Goal: Task Accomplishment & Management: Complete application form

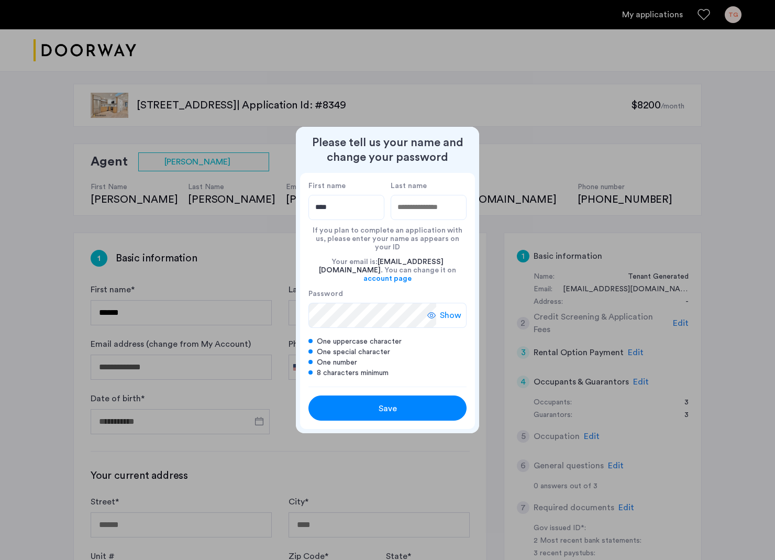
scroll to position [0, 1]
type input "****"
click at [431, 216] on input "Last name" at bounding box center [429, 207] width 76 height 25
type input "**********"
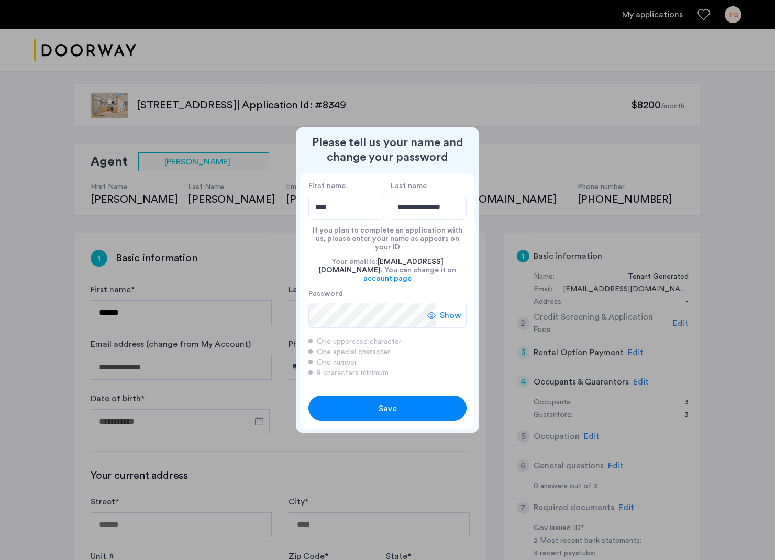
click at [436, 311] on icon at bounding box center [431, 315] width 8 height 8
click at [382, 402] on span "Save" at bounding box center [388, 408] width 18 height 13
type input "****"
type input "**********"
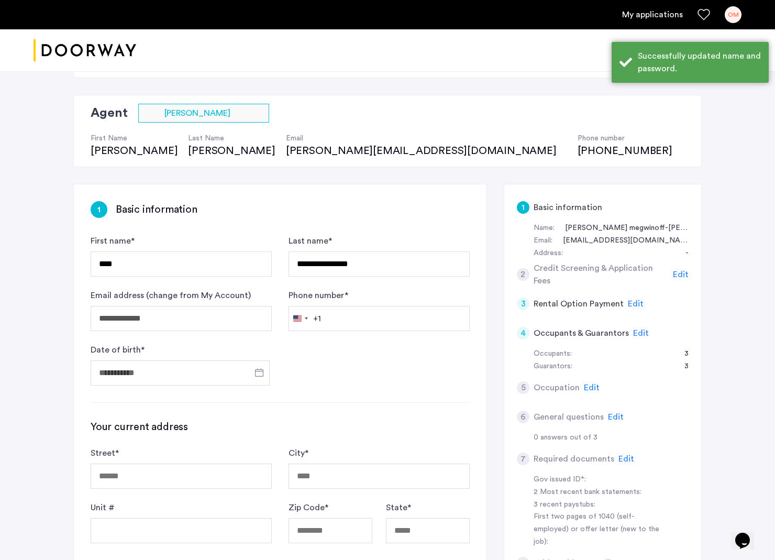
scroll to position [51, 0]
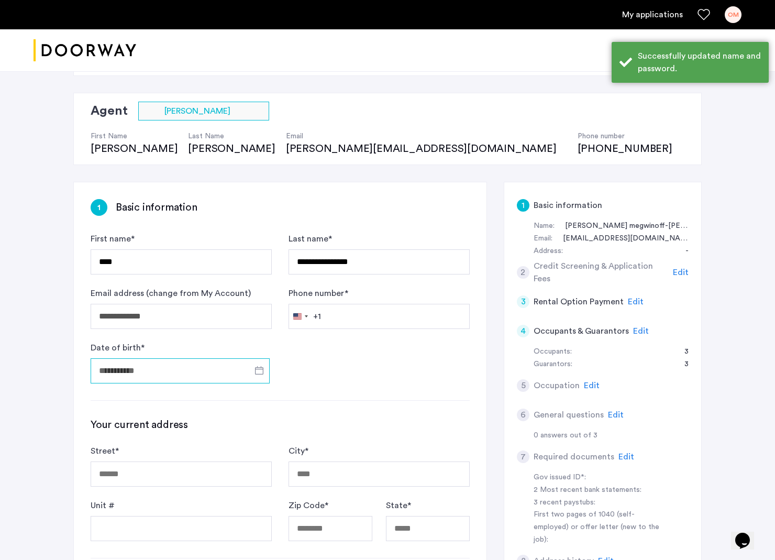
click at [203, 364] on input "Date of birth *" at bounding box center [180, 370] width 179 height 25
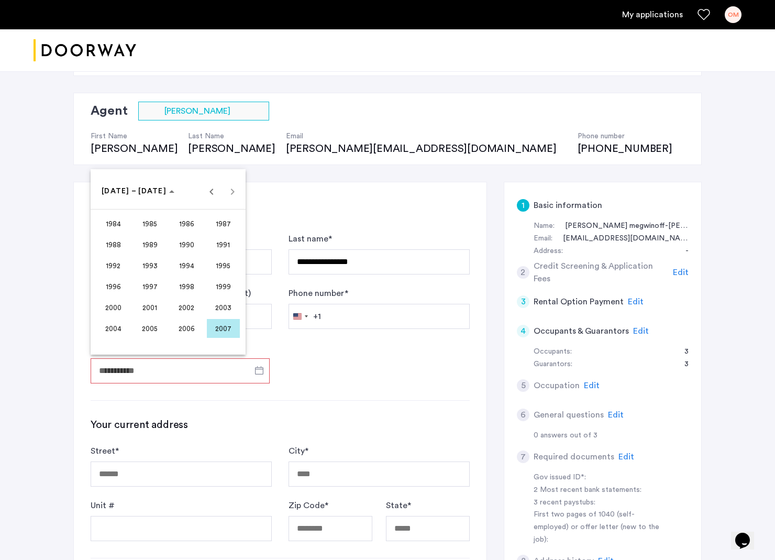
click at [315, 359] on div at bounding box center [387, 280] width 775 height 560
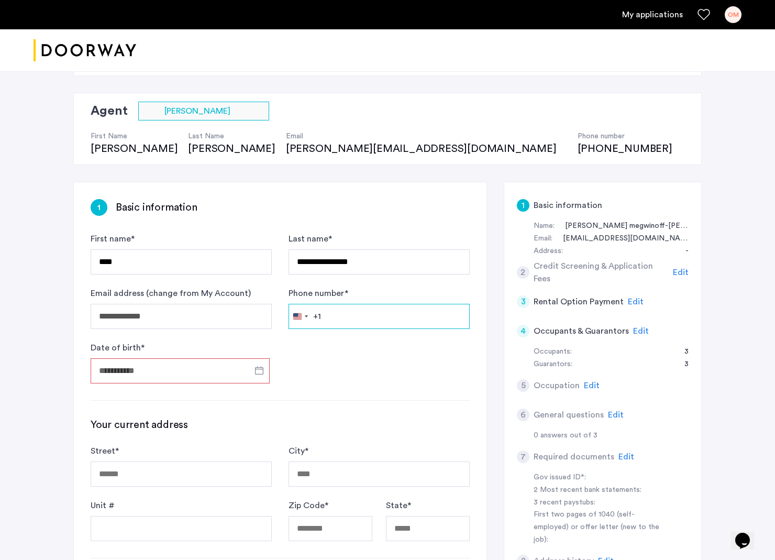
click at [340, 316] on input "Phone number *" at bounding box center [379, 316] width 181 height 25
type input "**********"
click at [153, 364] on input "Date of birth *" at bounding box center [180, 370] width 179 height 25
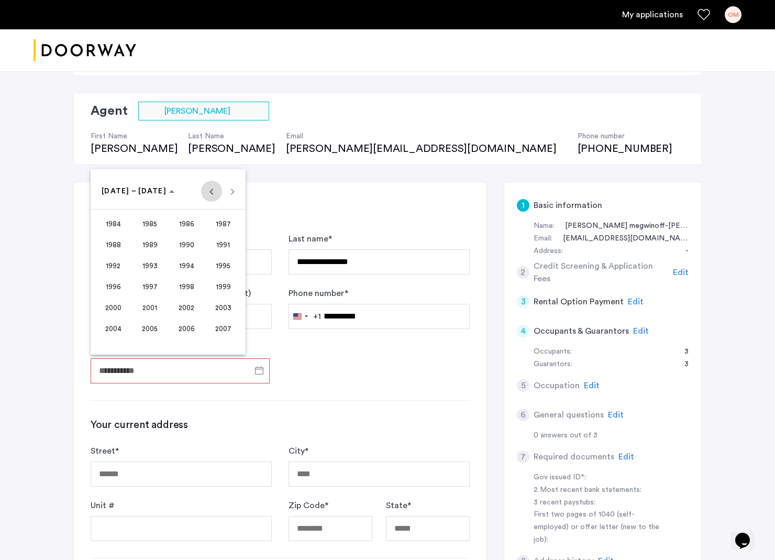
click at [211, 187] on span "Previous 24 years" at bounding box center [211, 191] width 21 height 21
click at [151, 262] on span "1969" at bounding box center [150, 265] width 33 height 19
click at [221, 280] on span "DEC" at bounding box center [223, 286] width 33 height 19
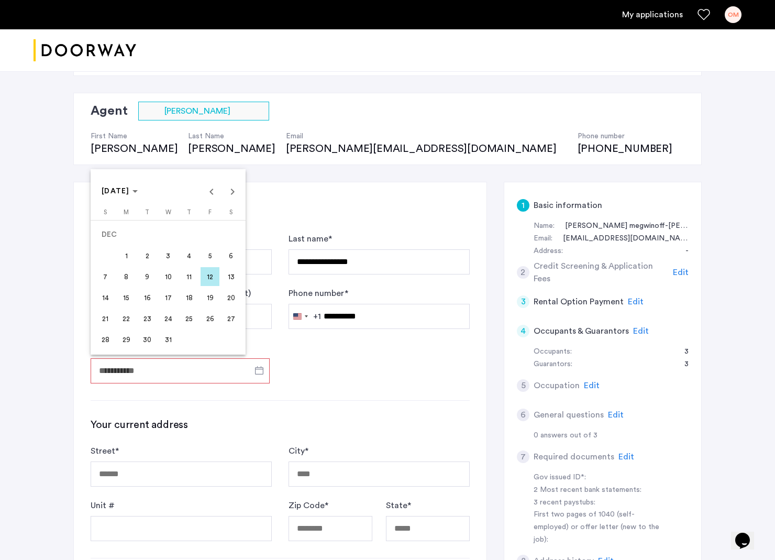
click at [233, 271] on span "13" at bounding box center [231, 276] width 19 height 19
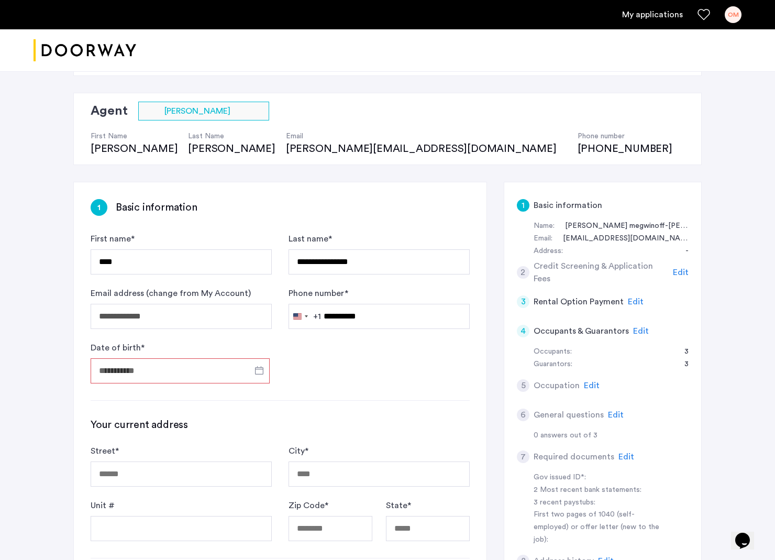
type input "**********"
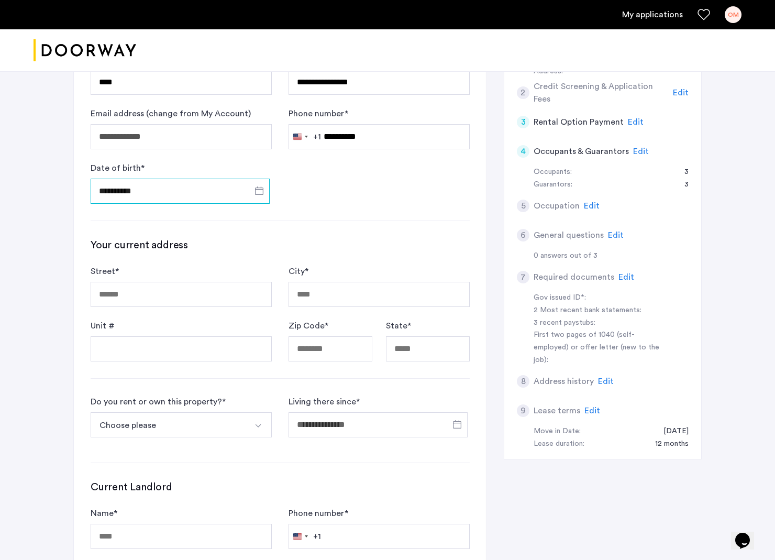
scroll to position [231, 0]
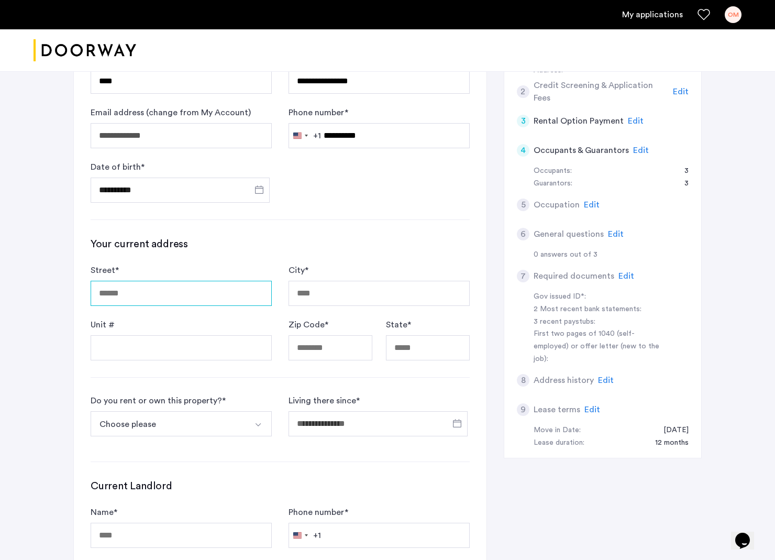
click at [117, 294] on input "Street *" at bounding box center [181, 293] width 181 height 25
drag, startPoint x: 124, startPoint y: 312, endPoint x: 158, endPoint y: 334, distance: 40.5
type input "**********"
type input "*********"
type input "*****"
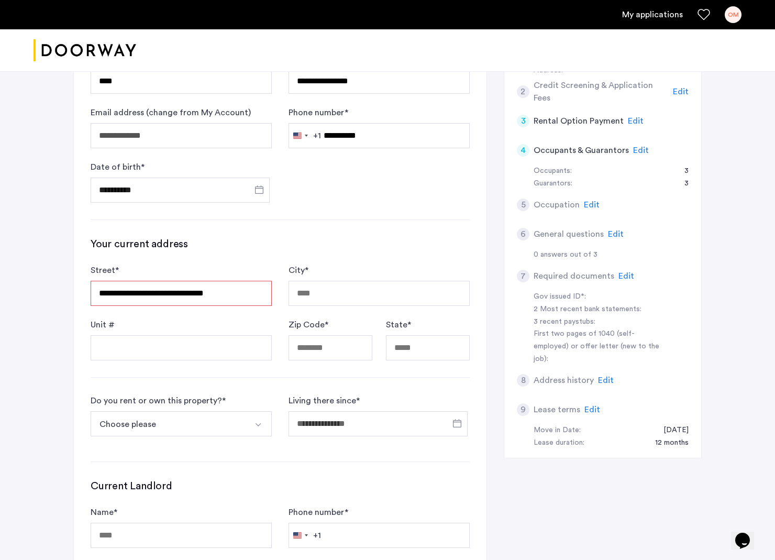
type input "**"
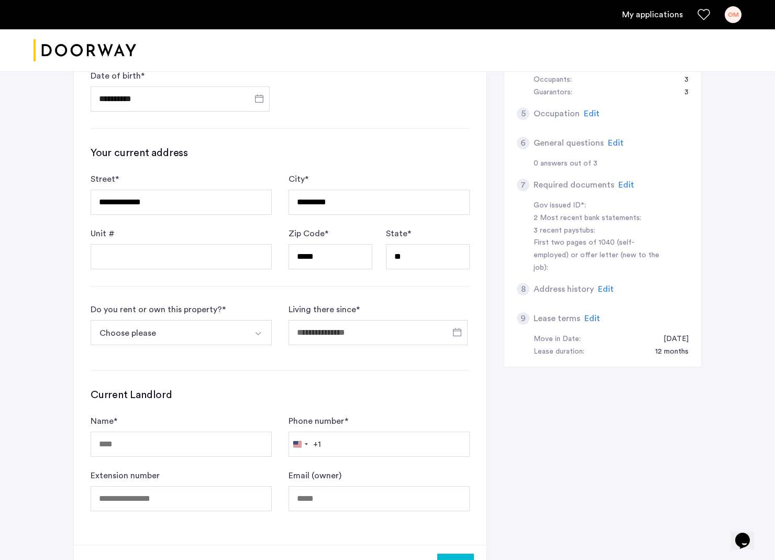
scroll to position [324, 0]
click at [257, 326] on button "Select option" at bounding box center [259, 330] width 25 height 25
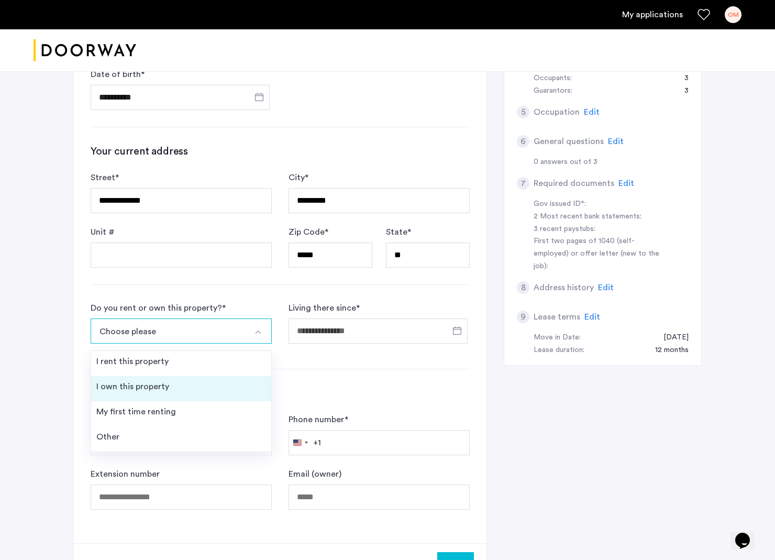
click at [168, 379] on li "I own this property" at bounding box center [181, 388] width 180 height 25
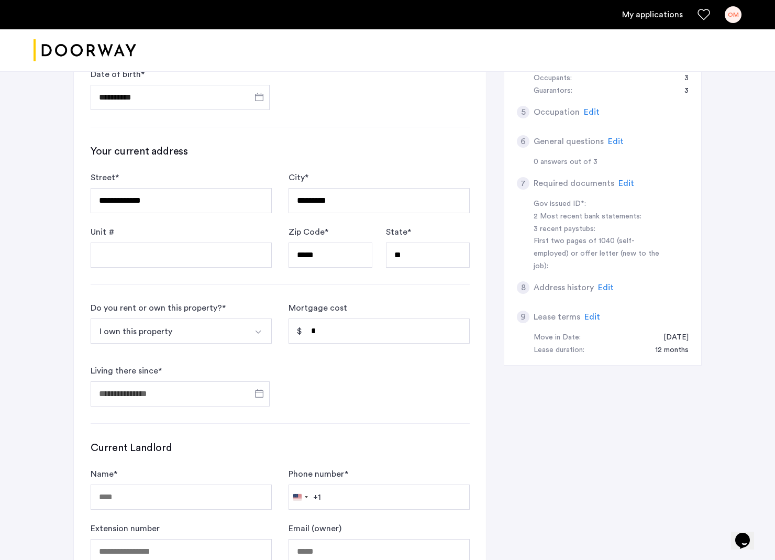
scroll to position [324, 1]
click at [190, 389] on input "Living there since *" at bounding box center [180, 393] width 179 height 25
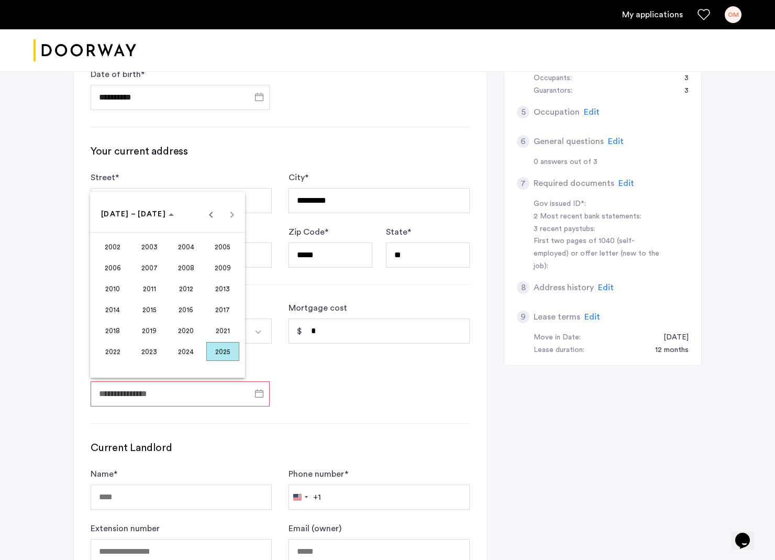
scroll to position [324, 0]
click at [190, 389] on div at bounding box center [387, 280] width 775 height 560
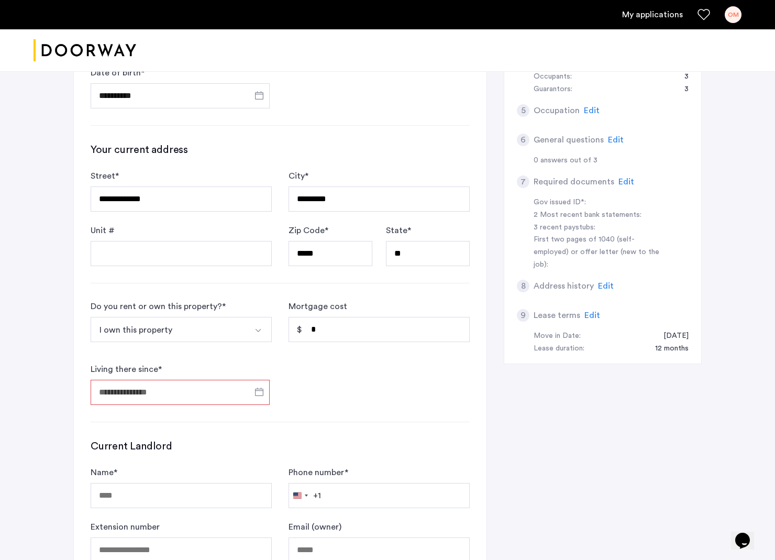
scroll to position [325, 0]
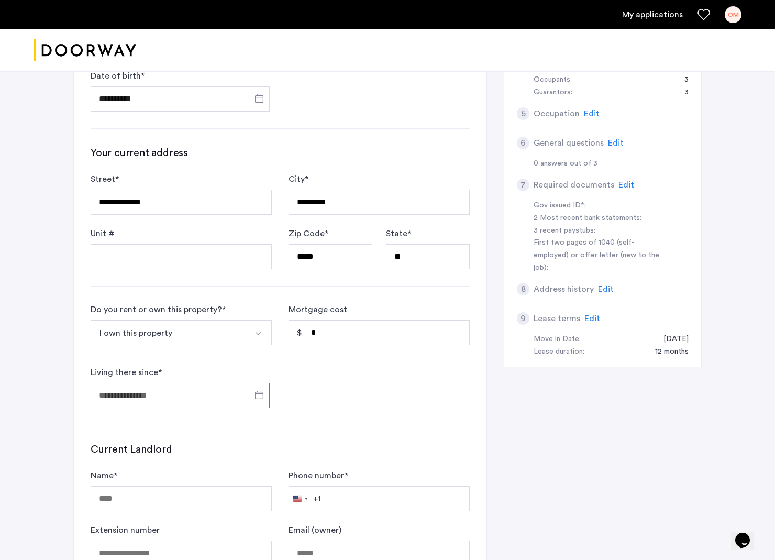
click at [187, 394] on input "Living there since *" at bounding box center [180, 395] width 179 height 25
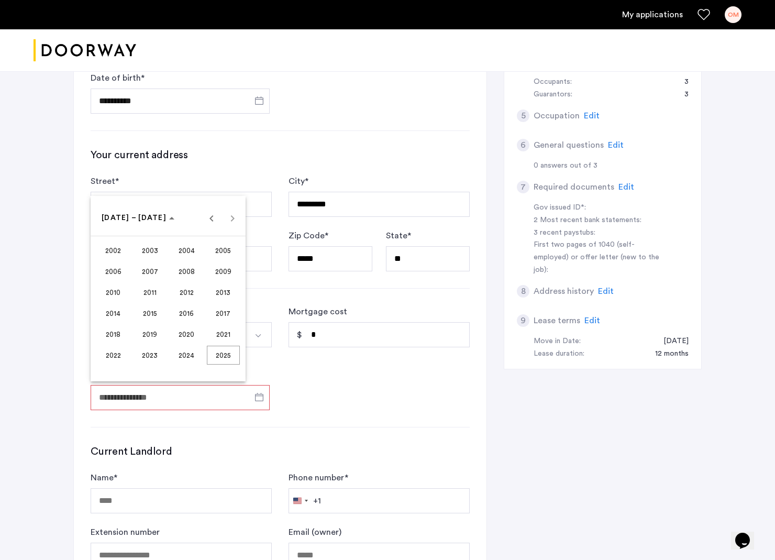
click at [152, 265] on span "2007" at bounding box center [150, 271] width 33 height 19
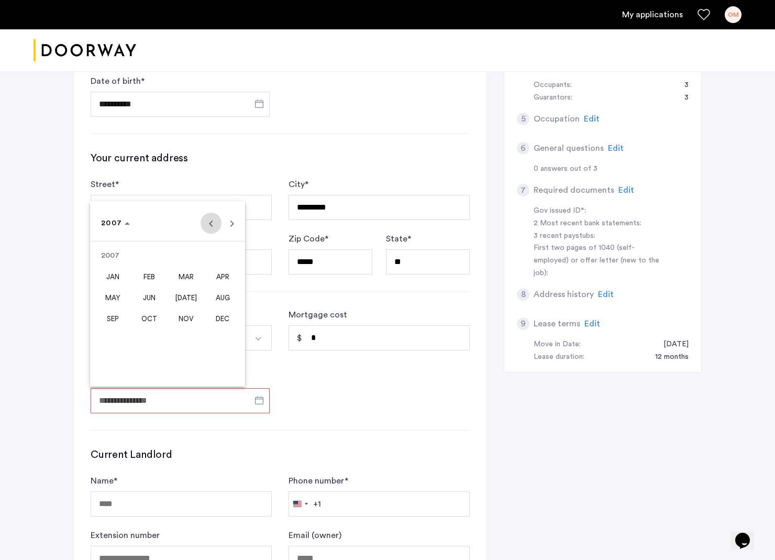
click at [208, 216] on span "Previous year" at bounding box center [211, 223] width 21 height 21
click at [149, 270] on span "FEB" at bounding box center [150, 274] width 33 height 19
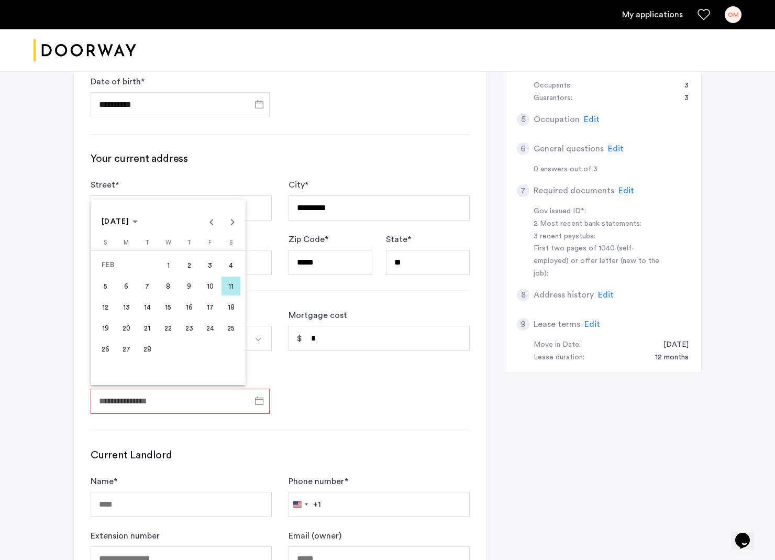
click at [229, 280] on span "11" at bounding box center [231, 285] width 19 height 19
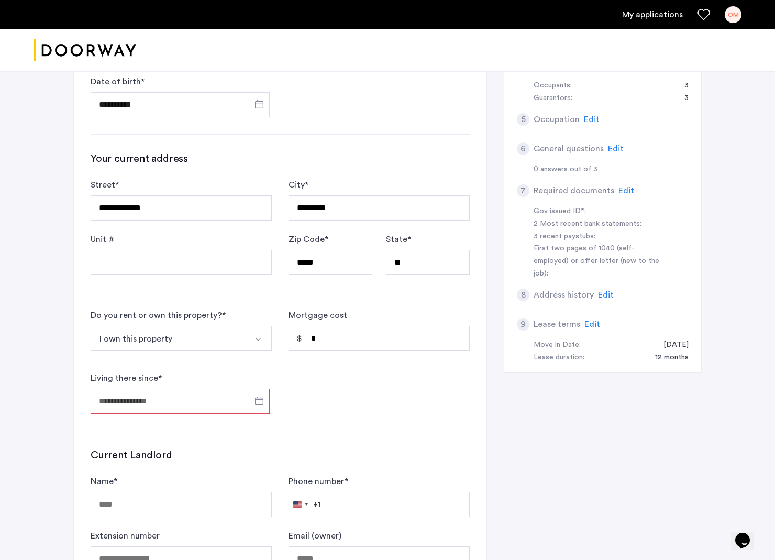
type input "**********"
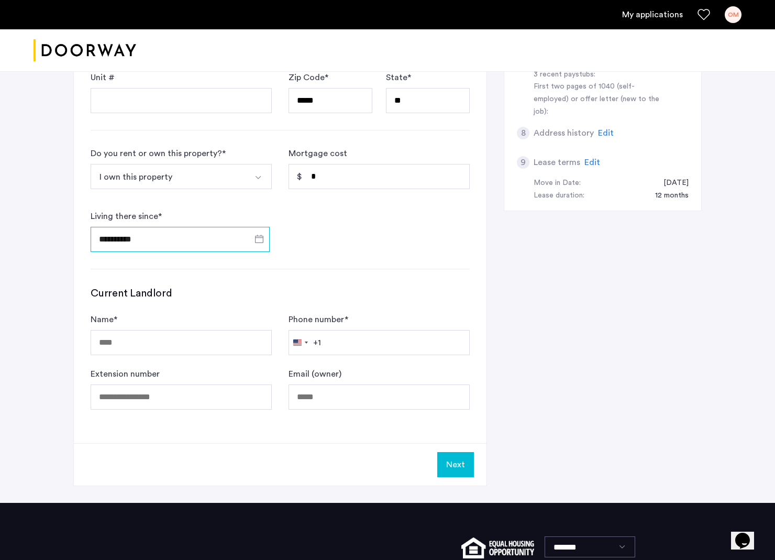
scroll to position [493, 0]
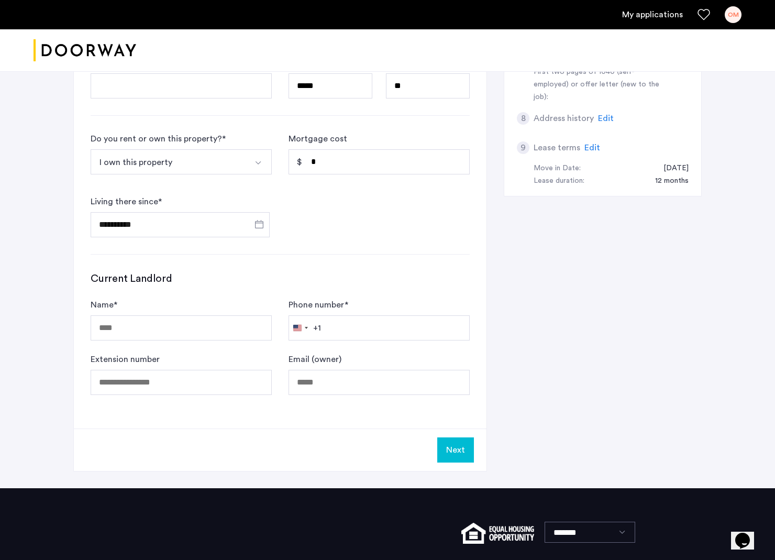
click at [456, 445] on button "Next" at bounding box center [455, 449] width 37 height 25
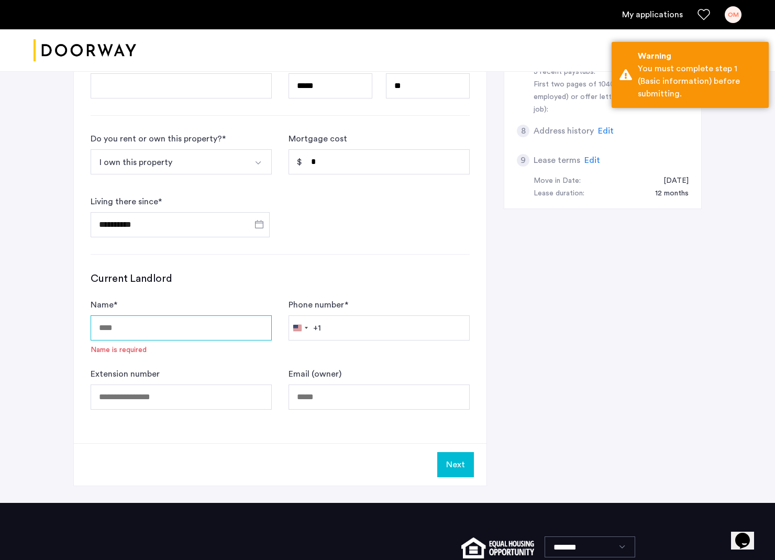
click at [121, 325] on input "Name *" at bounding box center [181, 327] width 181 height 25
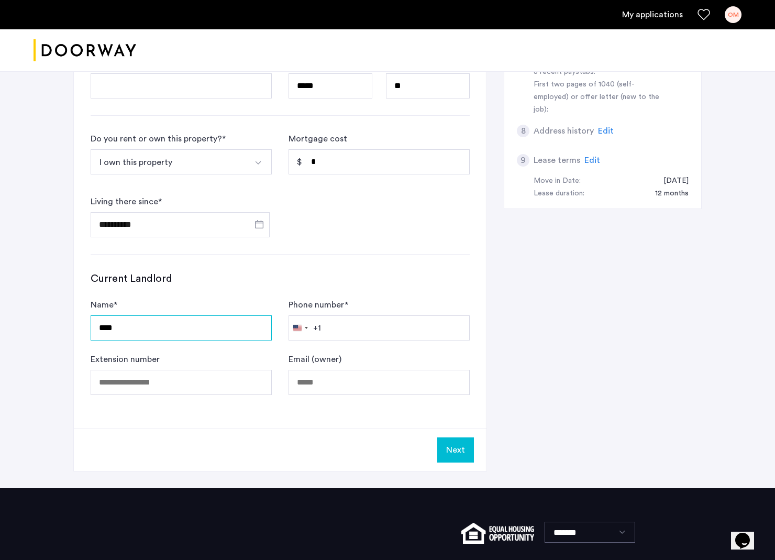
type input "****"
click at [458, 447] on button "Next" at bounding box center [455, 449] width 37 height 25
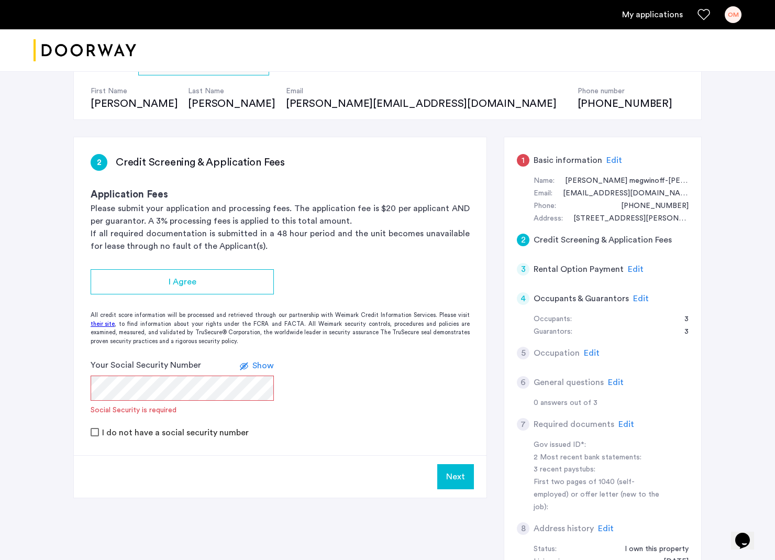
scroll to position [102, 0]
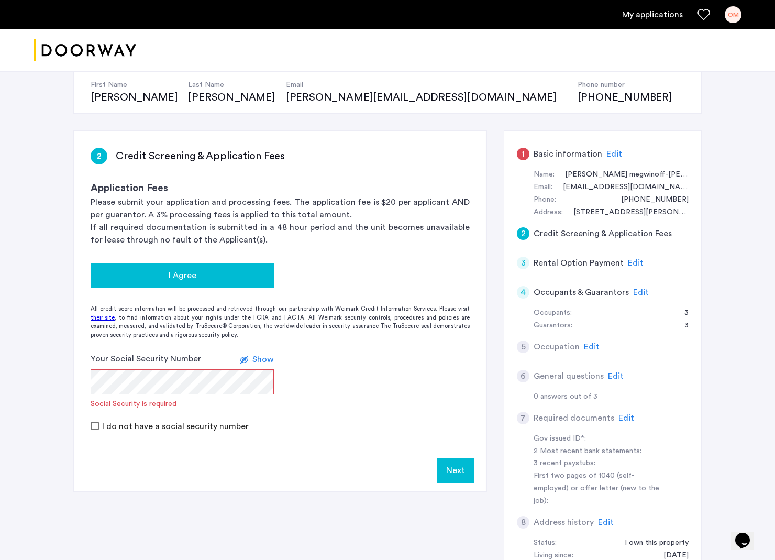
click at [174, 270] on span "I Agree" at bounding box center [183, 275] width 28 height 13
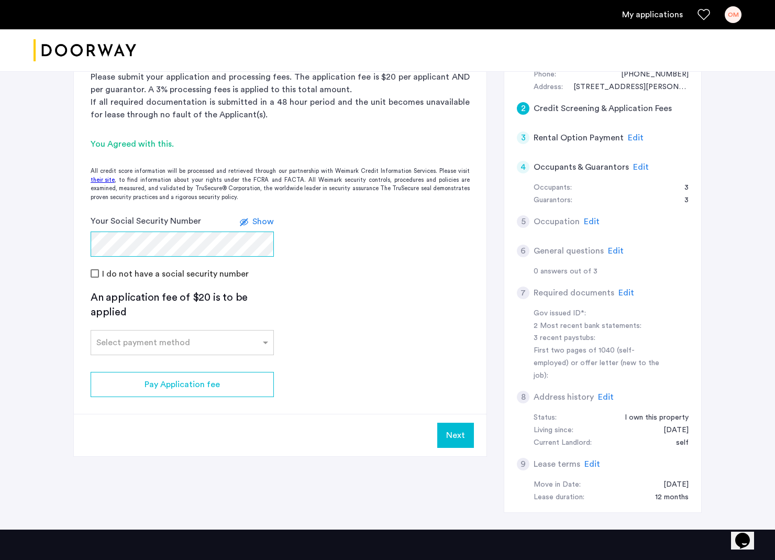
scroll to position [238, 0]
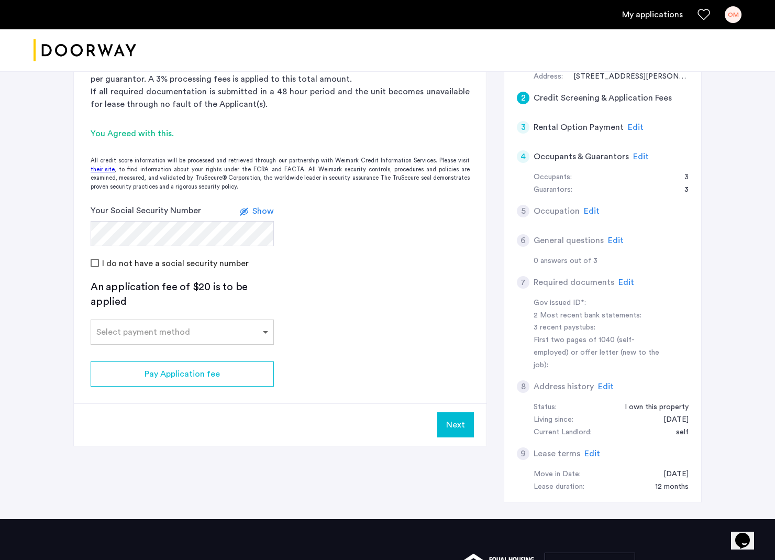
click at [261, 328] on span at bounding box center [266, 332] width 13 height 13
click at [194, 346] on div "Credit Card" at bounding box center [182, 355] width 182 height 21
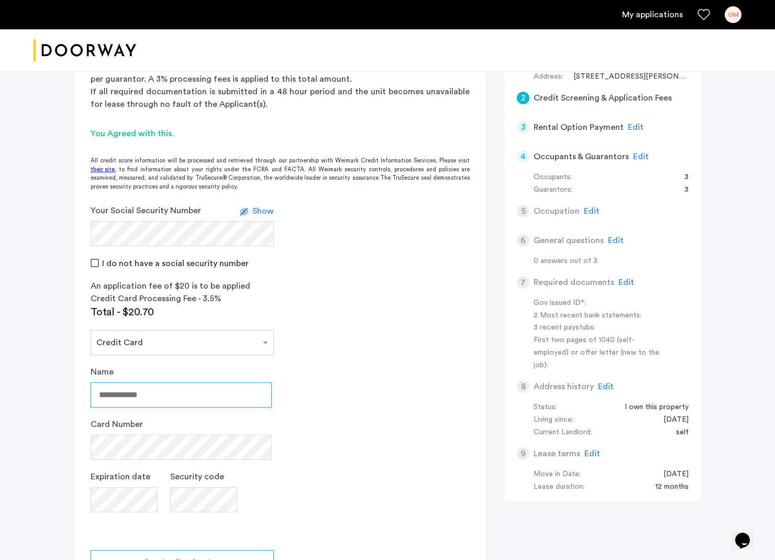
click at [130, 397] on input "Name" at bounding box center [181, 394] width 181 height 25
type input "**********"
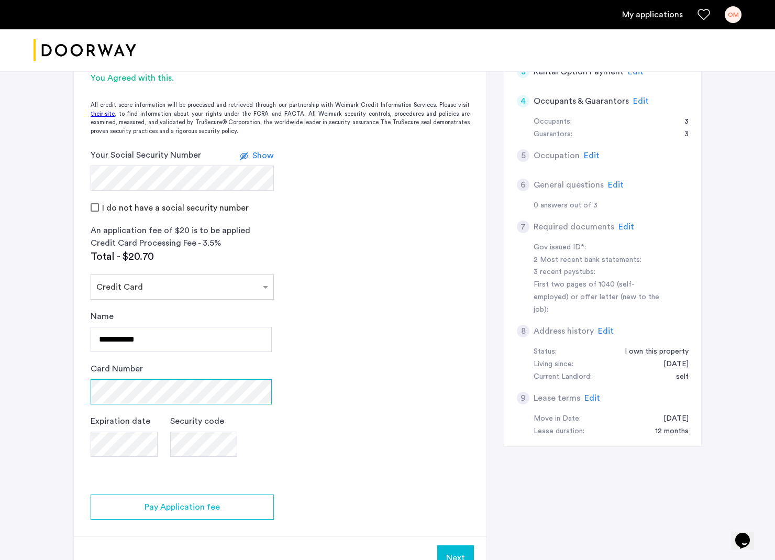
scroll to position [307, 0]
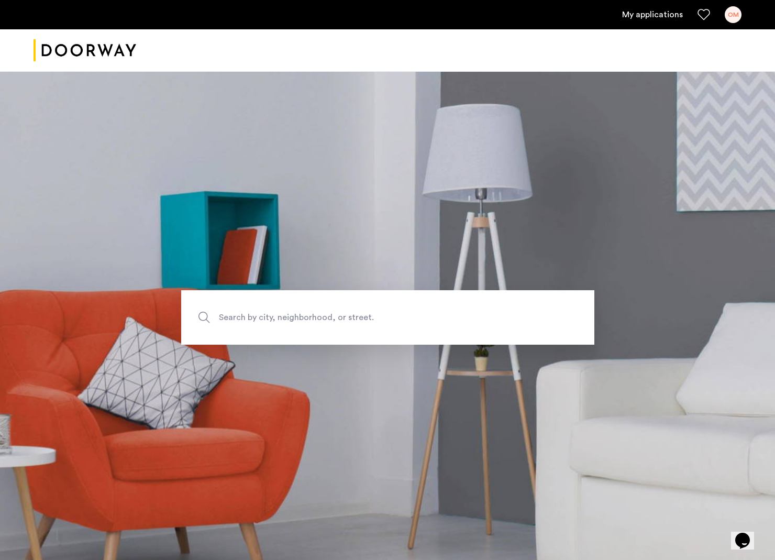
scroll to position [1, 0]
click at [650, 12] on link "My applications" at bounding box center [652, 14] width 61 height 13
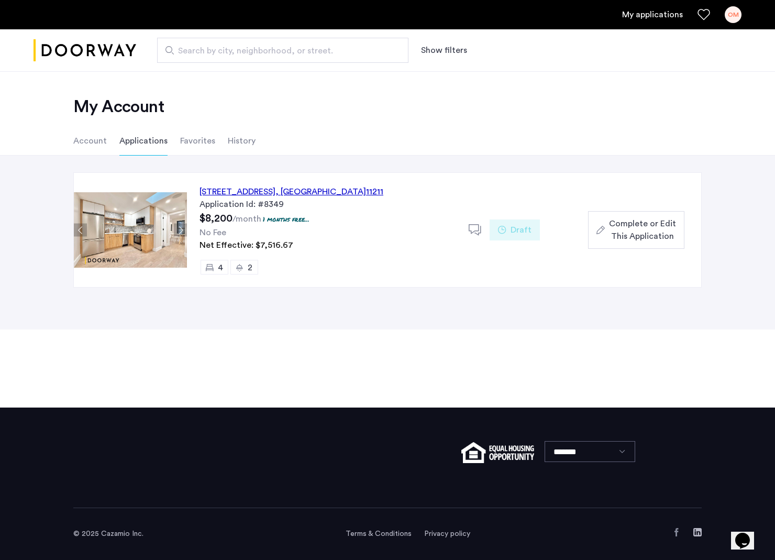
click at [636, 225] on span "Complete or Edit This Application" at bounding box center [642, 229] width 67 height 25
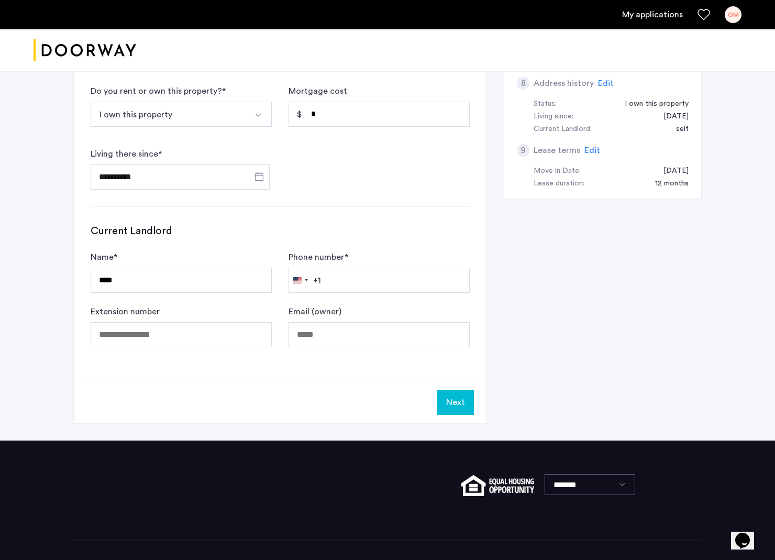
scroll to position [547, 0]
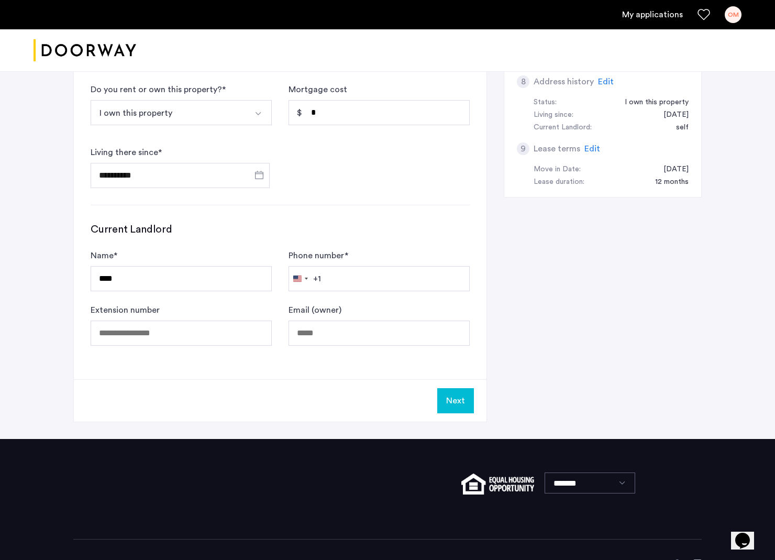
click at [458, 397] on button "Next" at bounding box center [455, 400] width 37 height 25
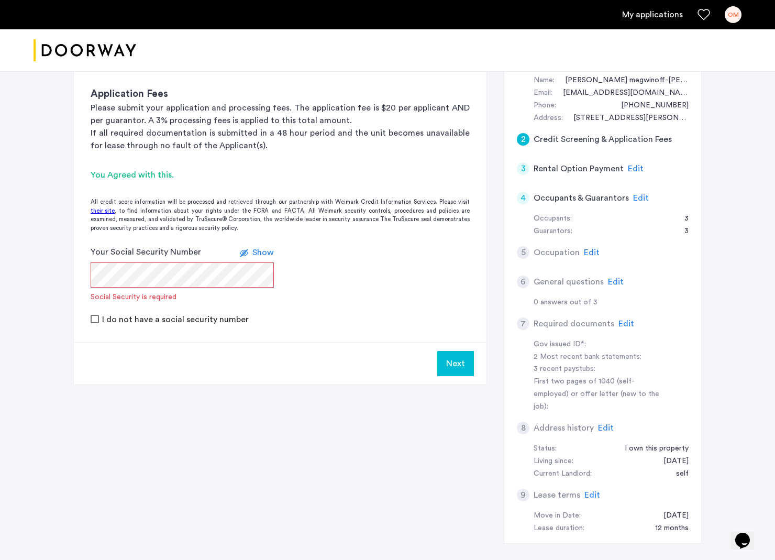
scroll to position [204, 0]
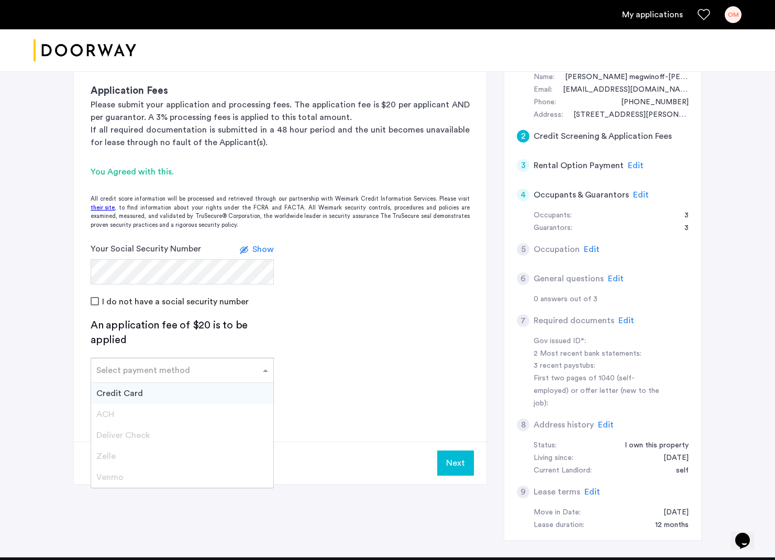
click at [258, 359] on div "Select payment method" at bounding box center [182, 370] width 183 height 25
click at [186, 393] on div "Credit Card" at bounding box center [182, 393] width 182 height 21
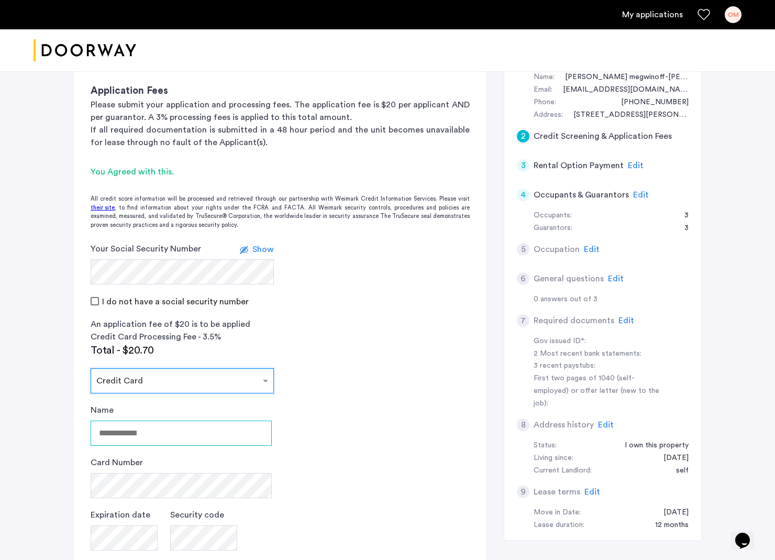
click at [170, 429] on input "Name" at bounding box center [181, 432] width 181 height 25
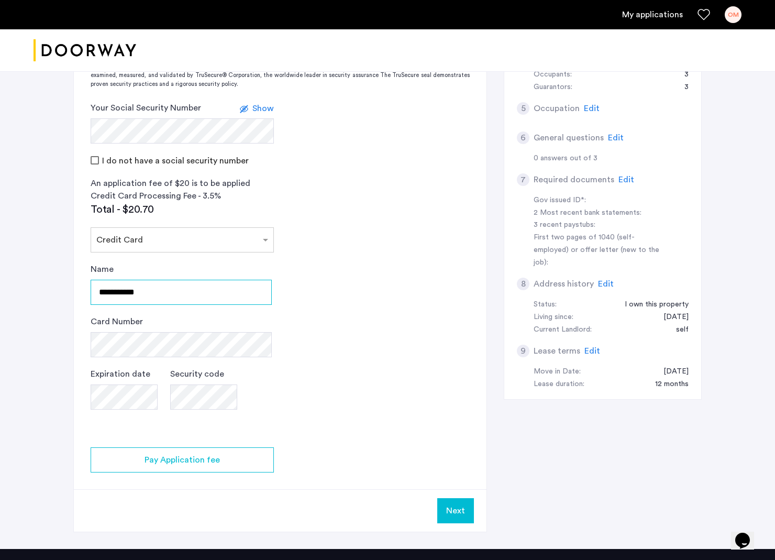
scroll to position [367, 0]
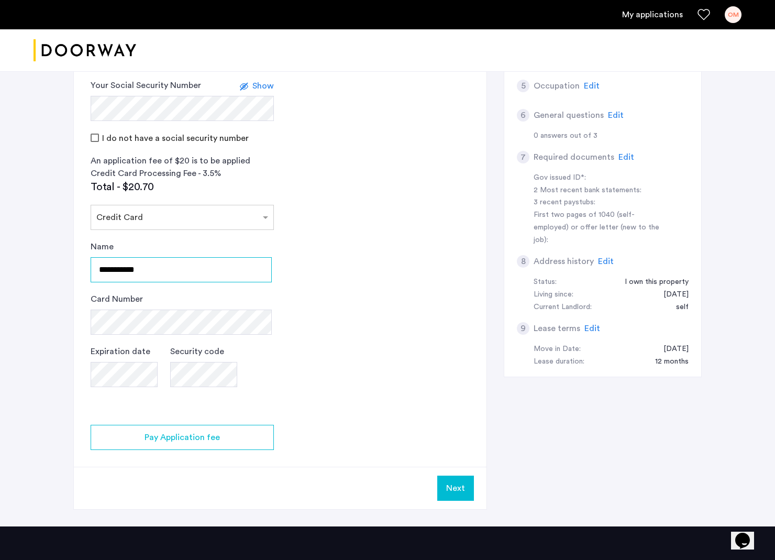
type input "**********"
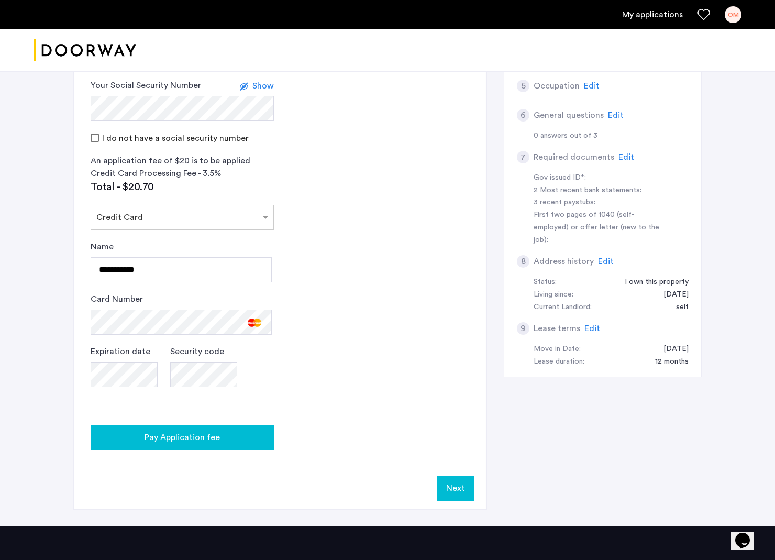
click at [199, 435] on span "Pay Application fee" at bounding box center [182, 437] width 75 height 13
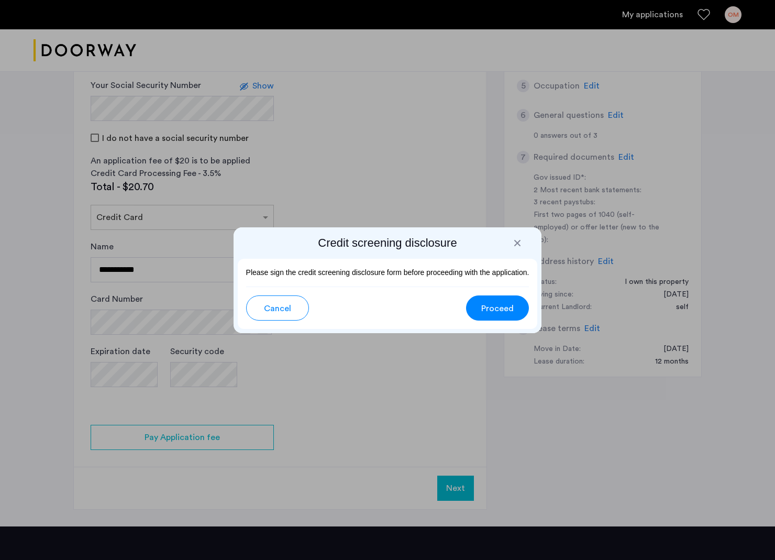
scroll to position [0, 0]
click at [500, 305] on span "Proceed" at bounding box center [497, 308] width 32 height 13
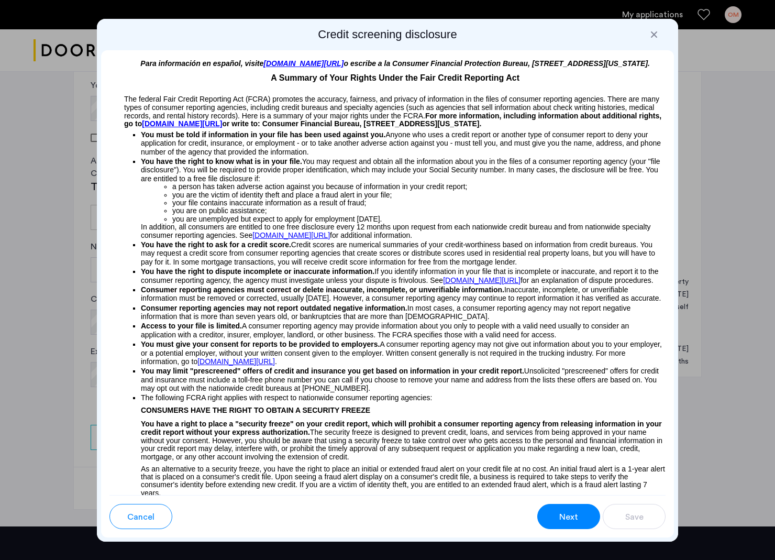
click at [569, 511] on span "Next" at bounding box center [568, 517] width 19 height 13
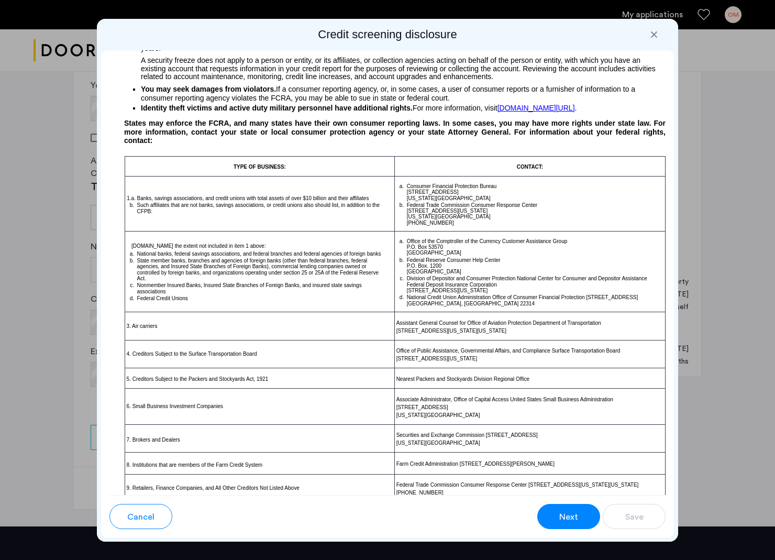
click at [653, 31] on div at bounding box center [654, 34] width 10 height 10
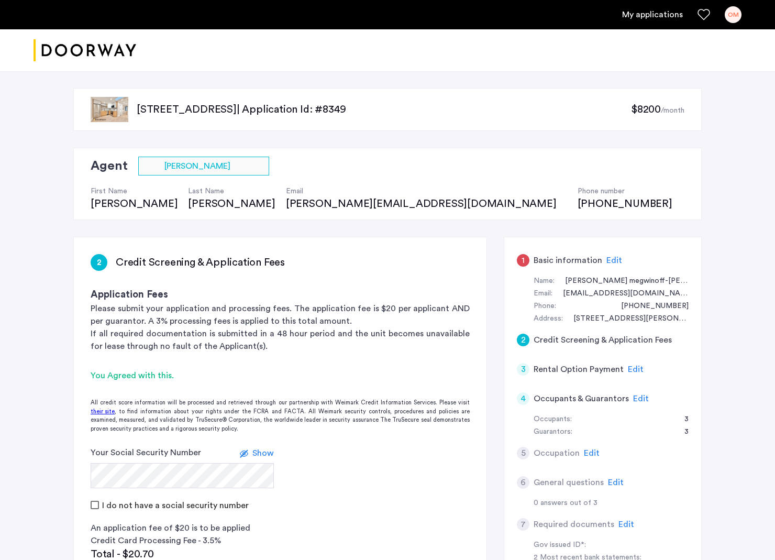
scroll to position [367, 0]
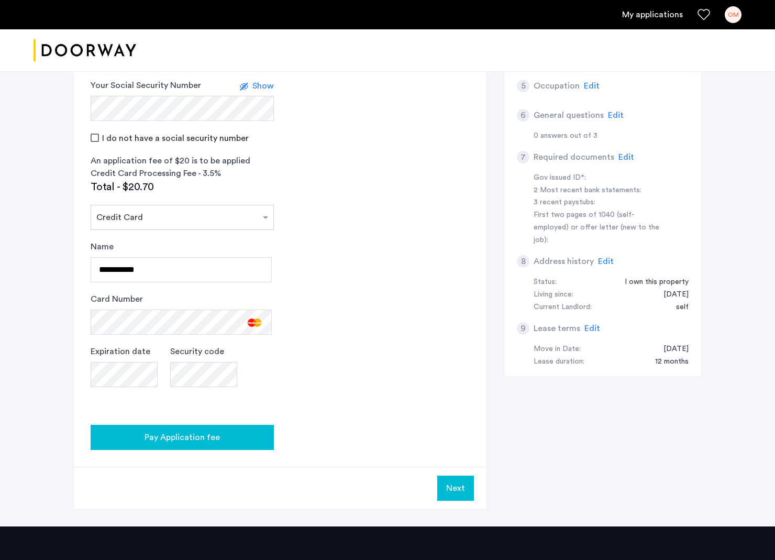
click at [152, 435] on span "Pay Application fee" at bounding box center [182, 437] width 75 height 13
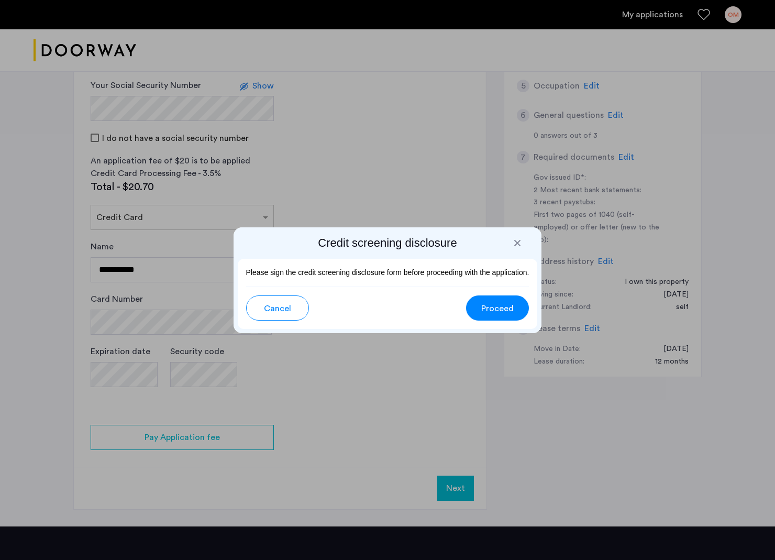
click at [500, 306] on span "Proceed" at bounding box center [497, 308] width 32 height 13
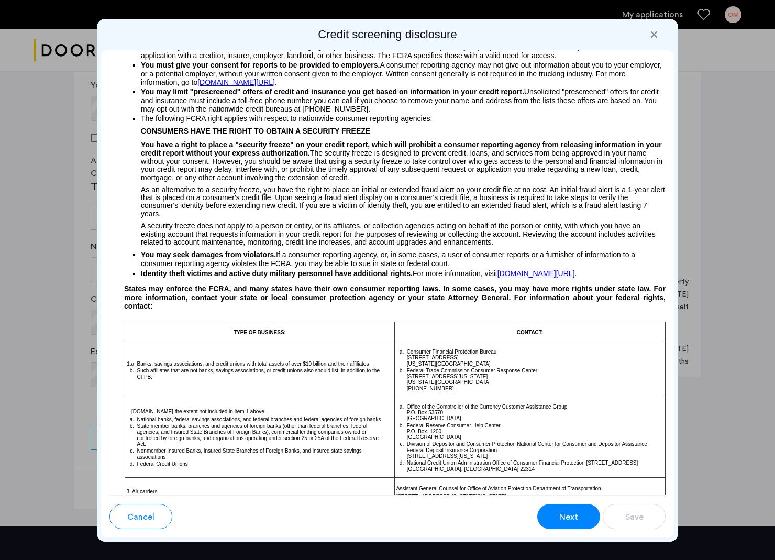
scroll to position [-1, 1]
click at [562, 513] on span "Next" at bounding box center [568, 517] width 19 height 13
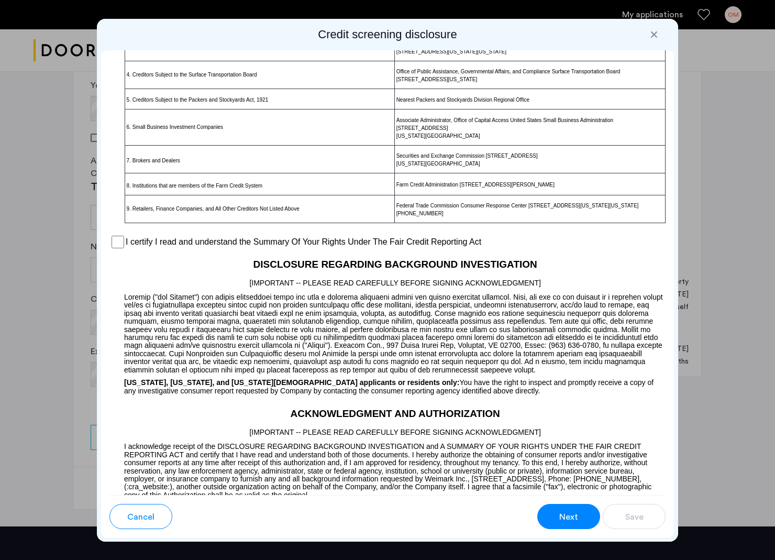
scroll to position [0, 0]
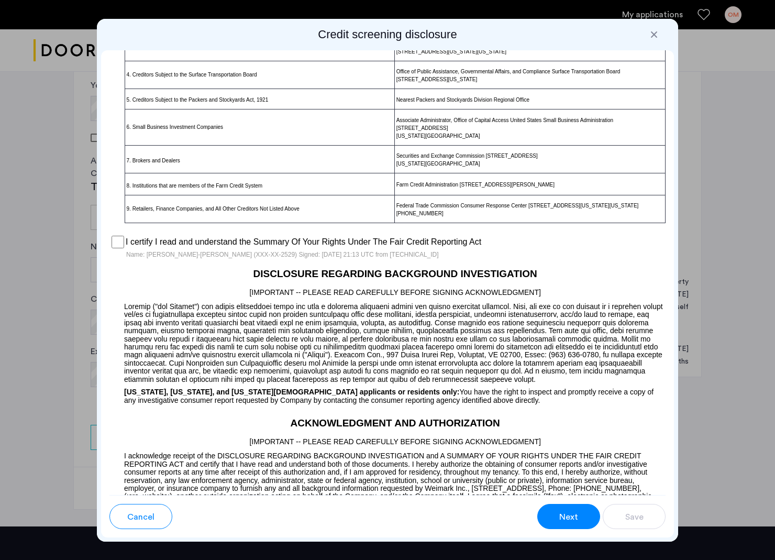
click at [564, 513] on span "Next" at bounding box center [568, 517] width 19 height 13
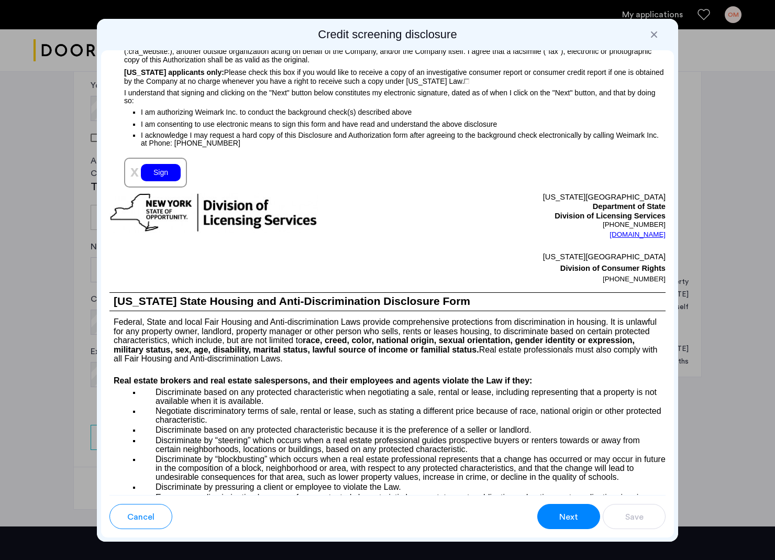
click at [157, 181] on div "Sign" at bounding box center [161, 172] width 40 height 17
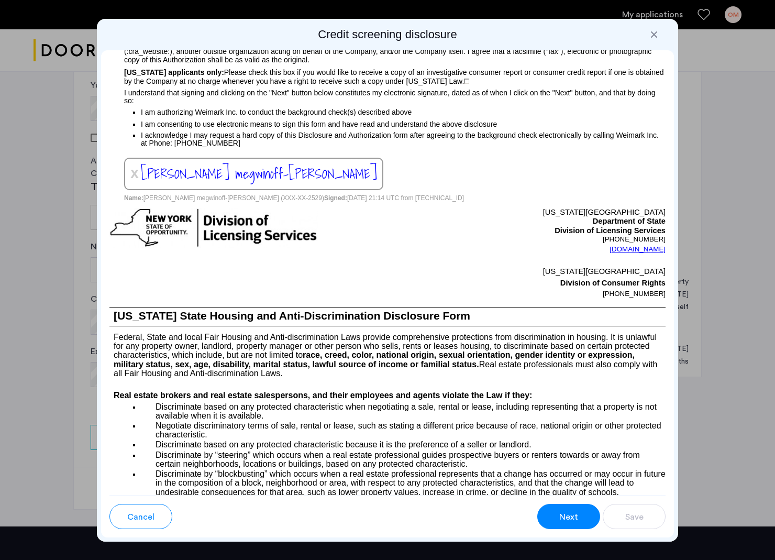
scroll to position [1169, 0]
click at [571, 512] on span "Next" at bounding box center [568, 517] width 19 height 13
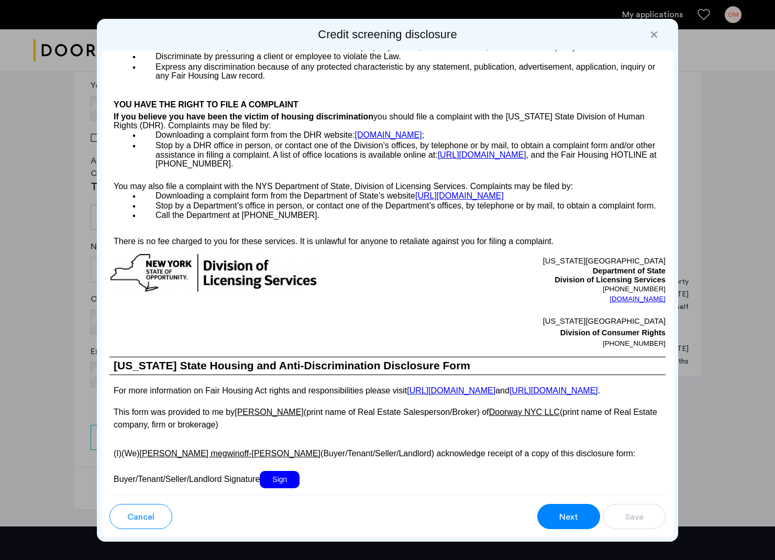
scroll to position [0, 0]
click at [571, 512] on span "Next" at bounding box center [568, 517] width 19 height 13
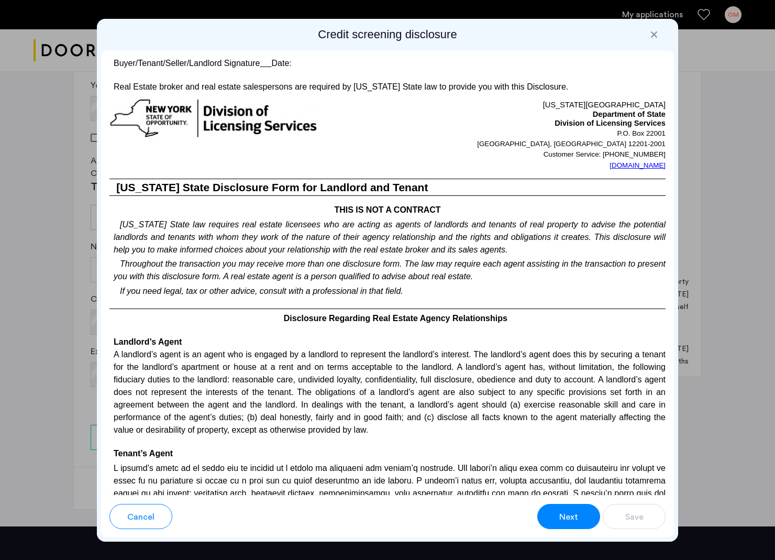
click at [282, 43] on span "Sign" at bounding box center [280, 34] width 40 height 17
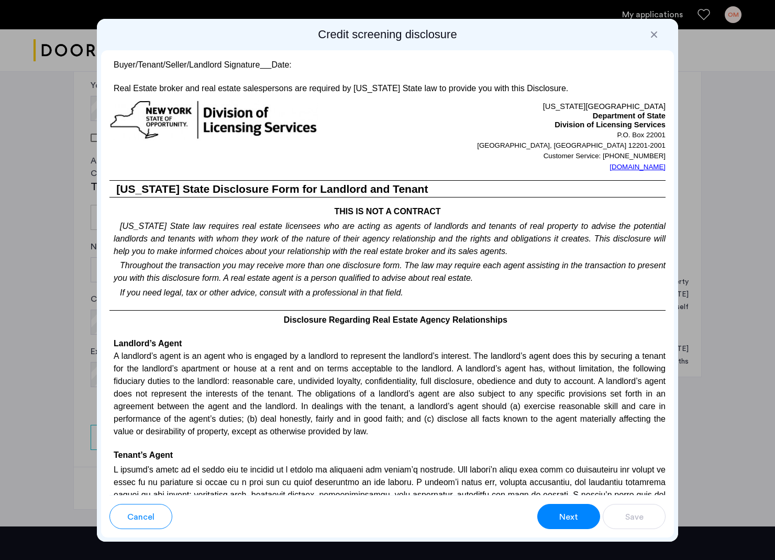
scroll to position [2058, 0]
click at [562, 511] on span "Next" at bounding box center [568, 517] width 19 height 13
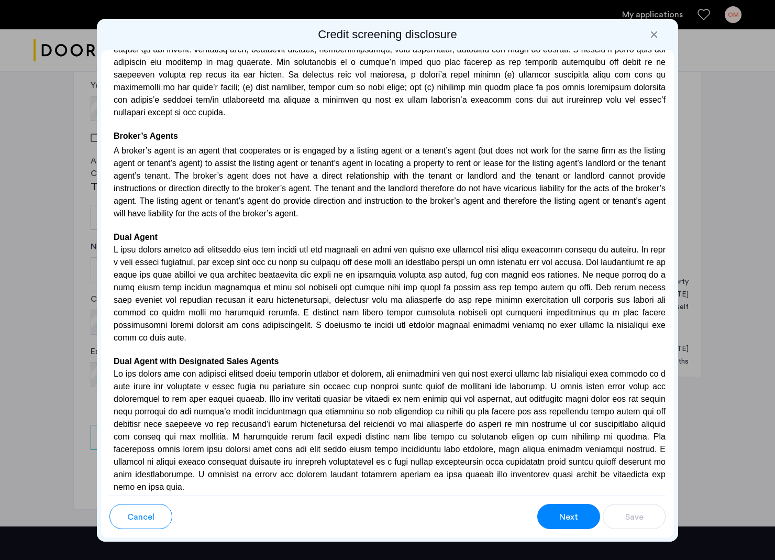
click at [561, 511] on span "Next" at bounding box center [568, 517] width 19 height 13
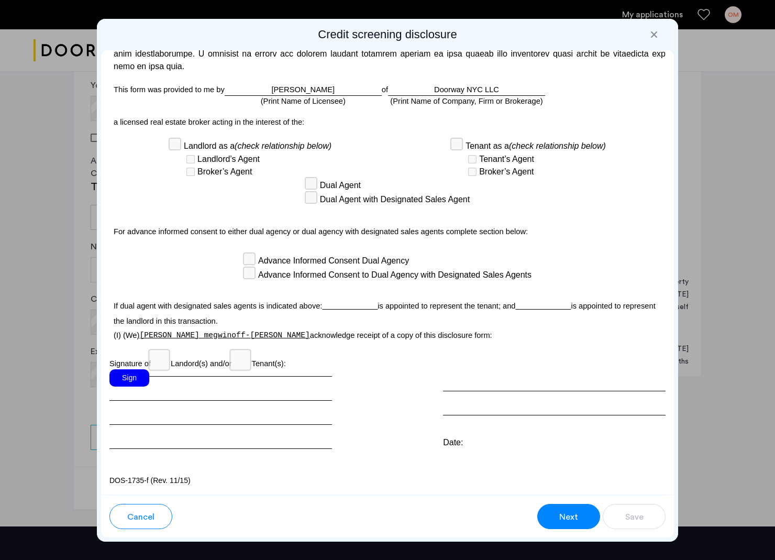
click at [130, 386] on div "Sign" at bounding box center [129, 377] width 40 height 17
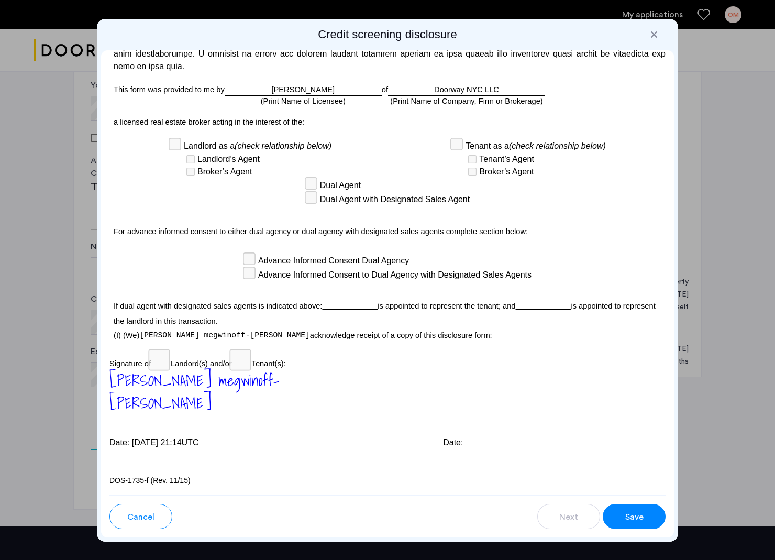
click at [637, 507] on button "Save" at bounding box center [634, 516] width 63 height 25
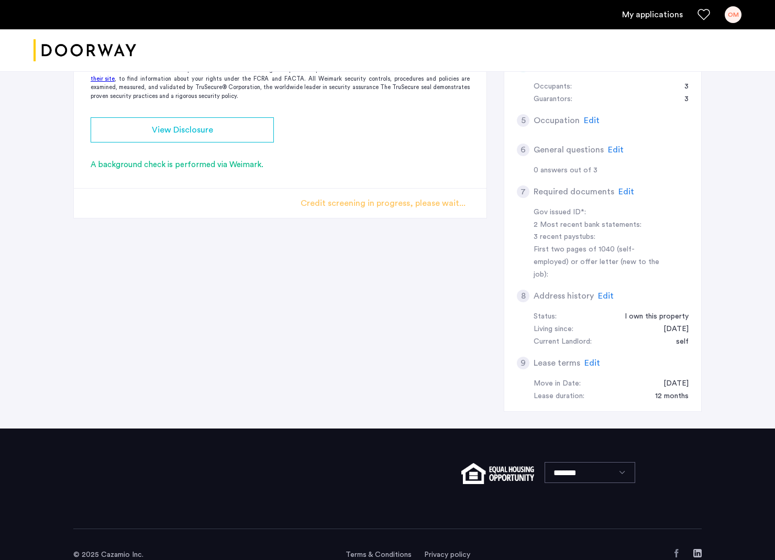
scroll to position [0, 0]
